Goal: Check status

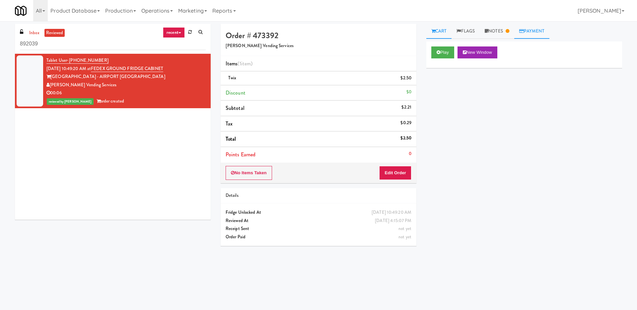
click at [532, 35] on link "Payment" at bounding box center [532, 31] width 35 height 15
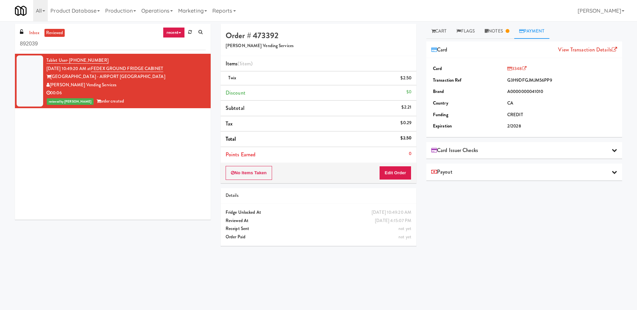
click at [551, 165] on div "Payout" at bounding box center [525, 172] width 196 height 17
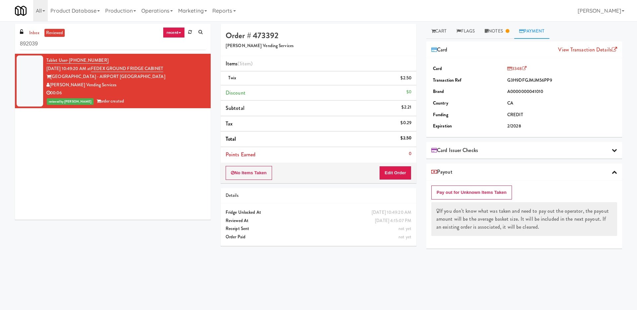
click at [552, 148] on div "Card Issuer Checks" at bounding box center [525, 150] width 186 height 10
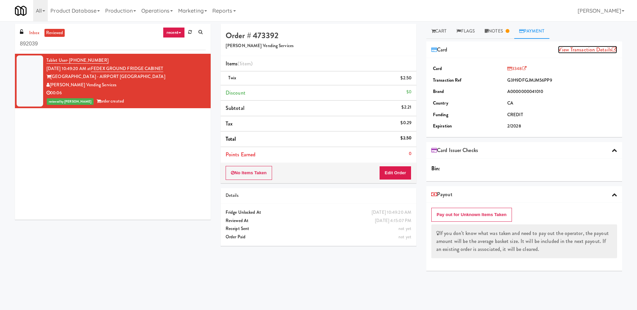
click at [612, 47] on icon at bounding box center [614, 49] width 5 height 5
